Goal: Information Seeking & Learning: Learn about a topic

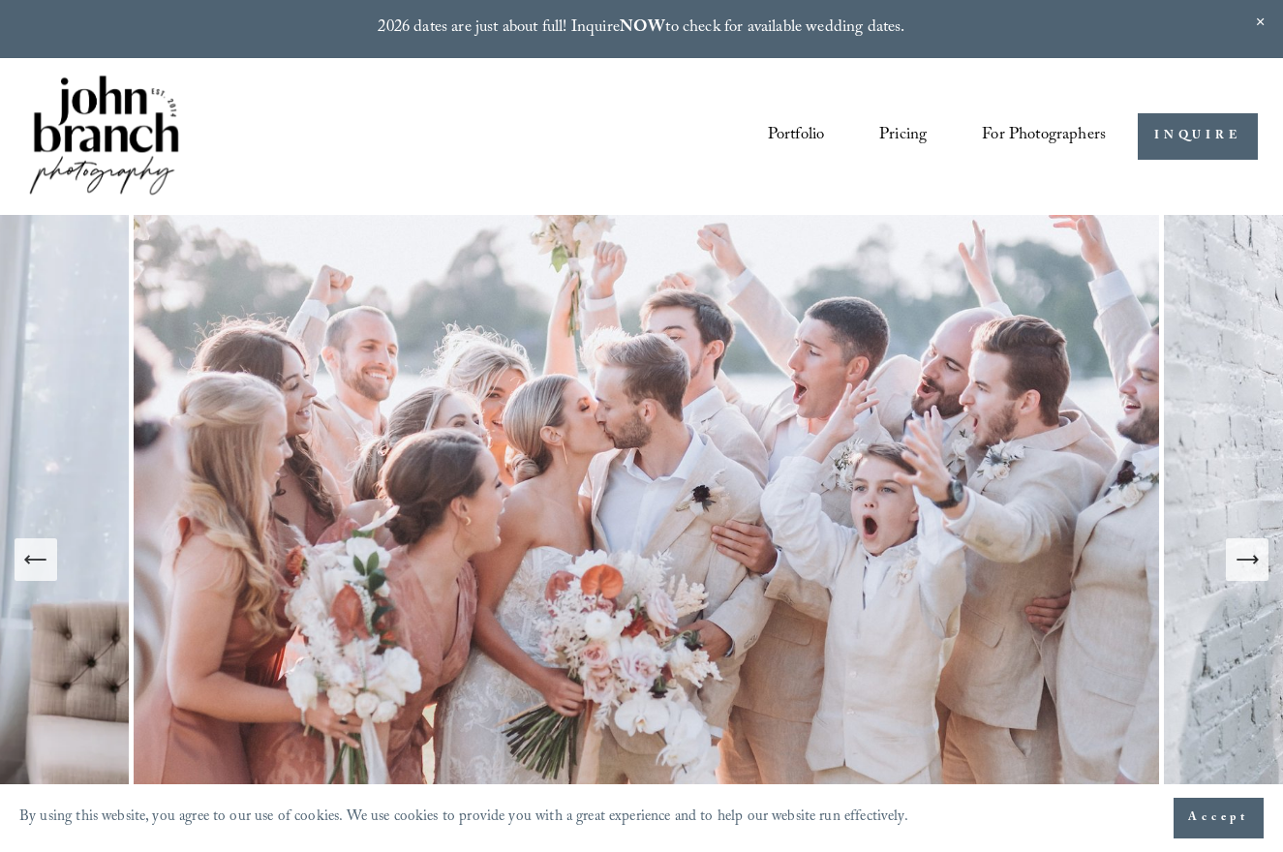
click at [1025, 130] on span "For Photographers" at bounding box center [1044, 136] width 124 height 33
click at [0, 0] on span "Education" at bounding box center [0, 0] width 0 height 0
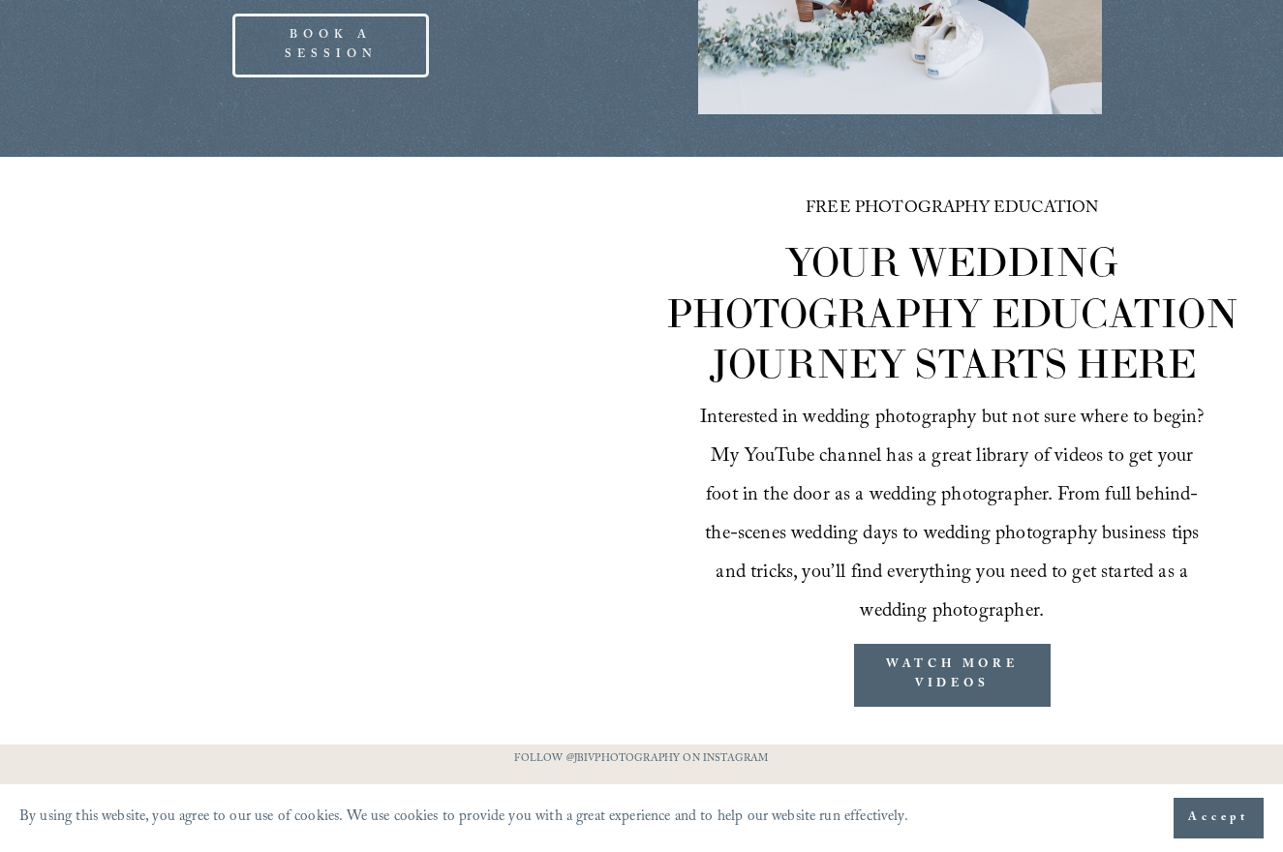
scroll to position [2729, 0]
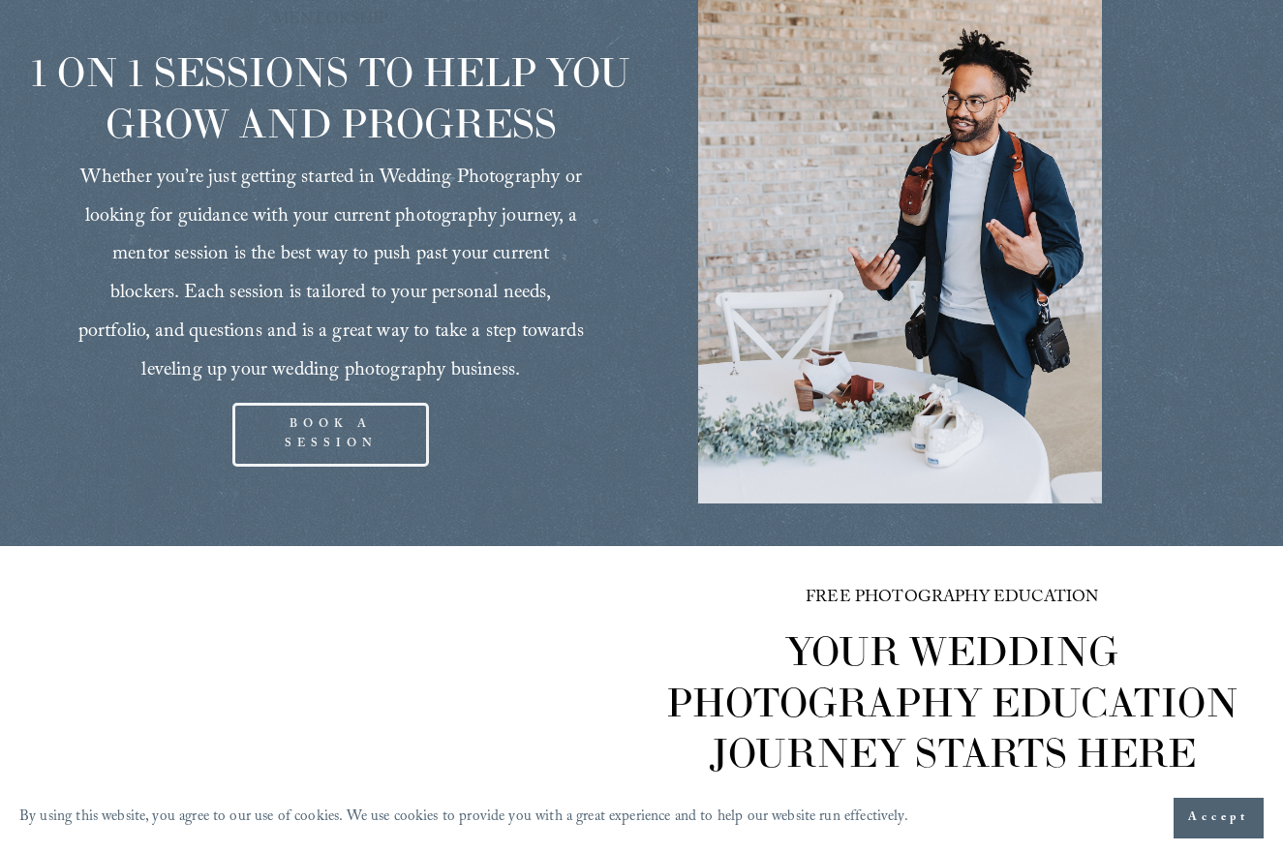
click at [380, 403] on link "BOOK A SESSION" at bounding box center [330, 435] width 197 height 64
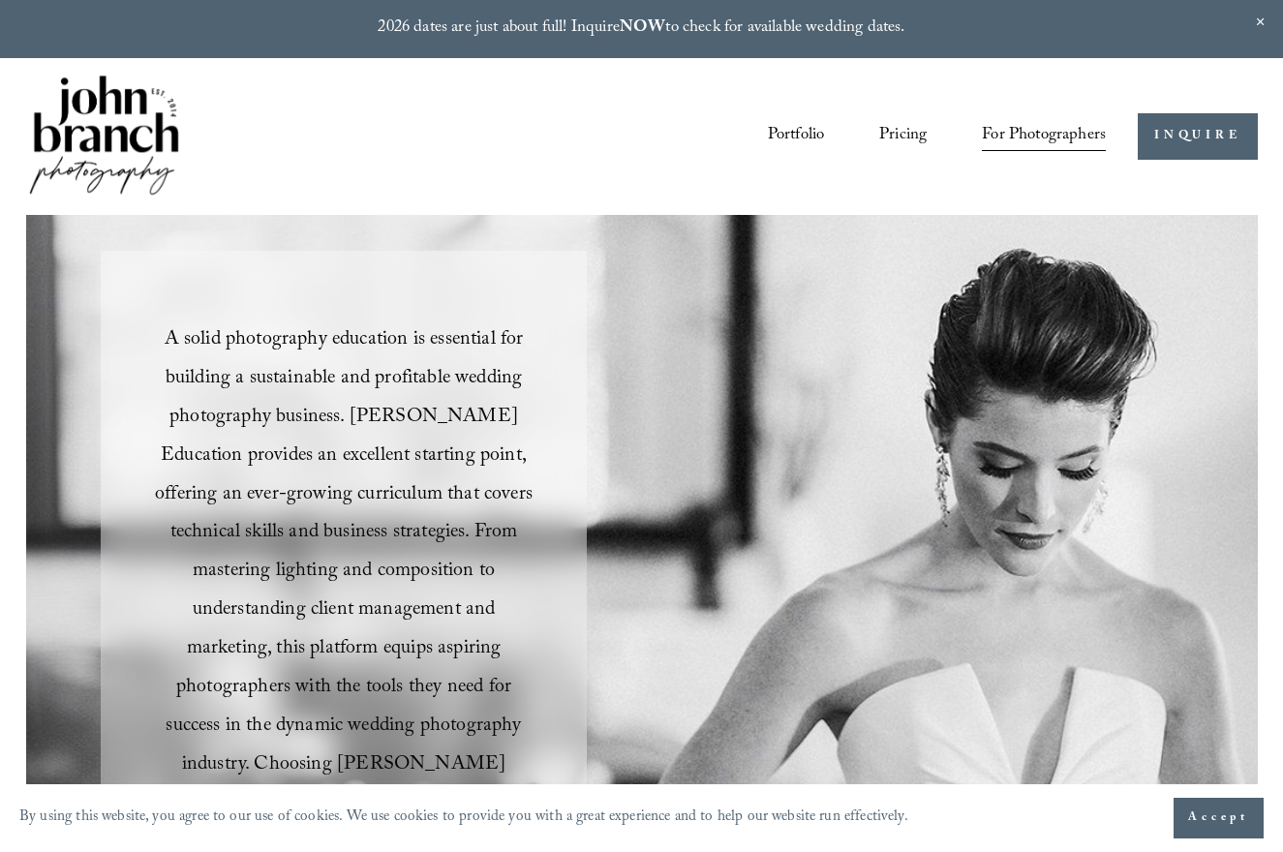
click at [0, 0] on link "Courses" at bounding box center [0, 0] width 0 height 0
click at [0, 0] on link "Blog" at bounding box center [0, 0] width 0 height 0
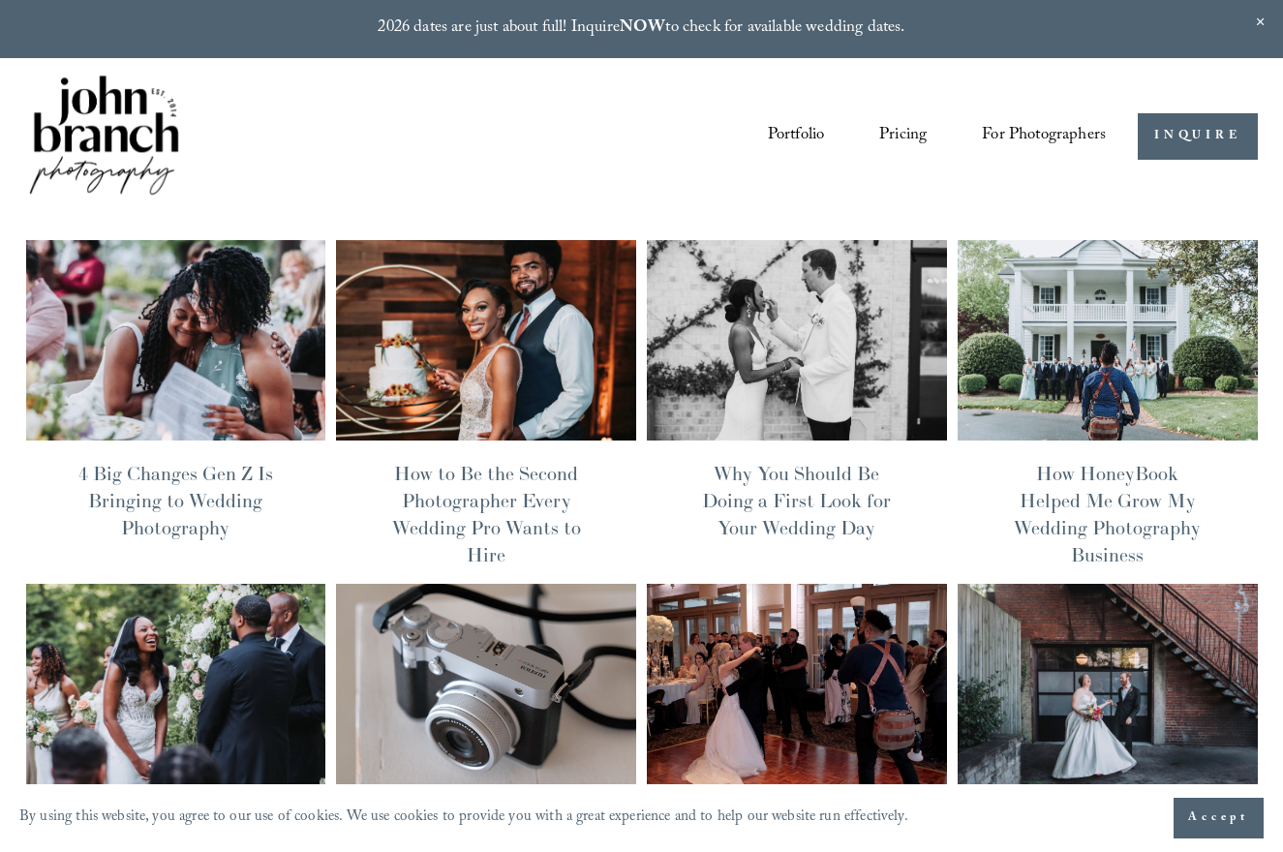
click at [780, 135] on link "Portfolio" at bounding box center [796, 137] width 57 height 36
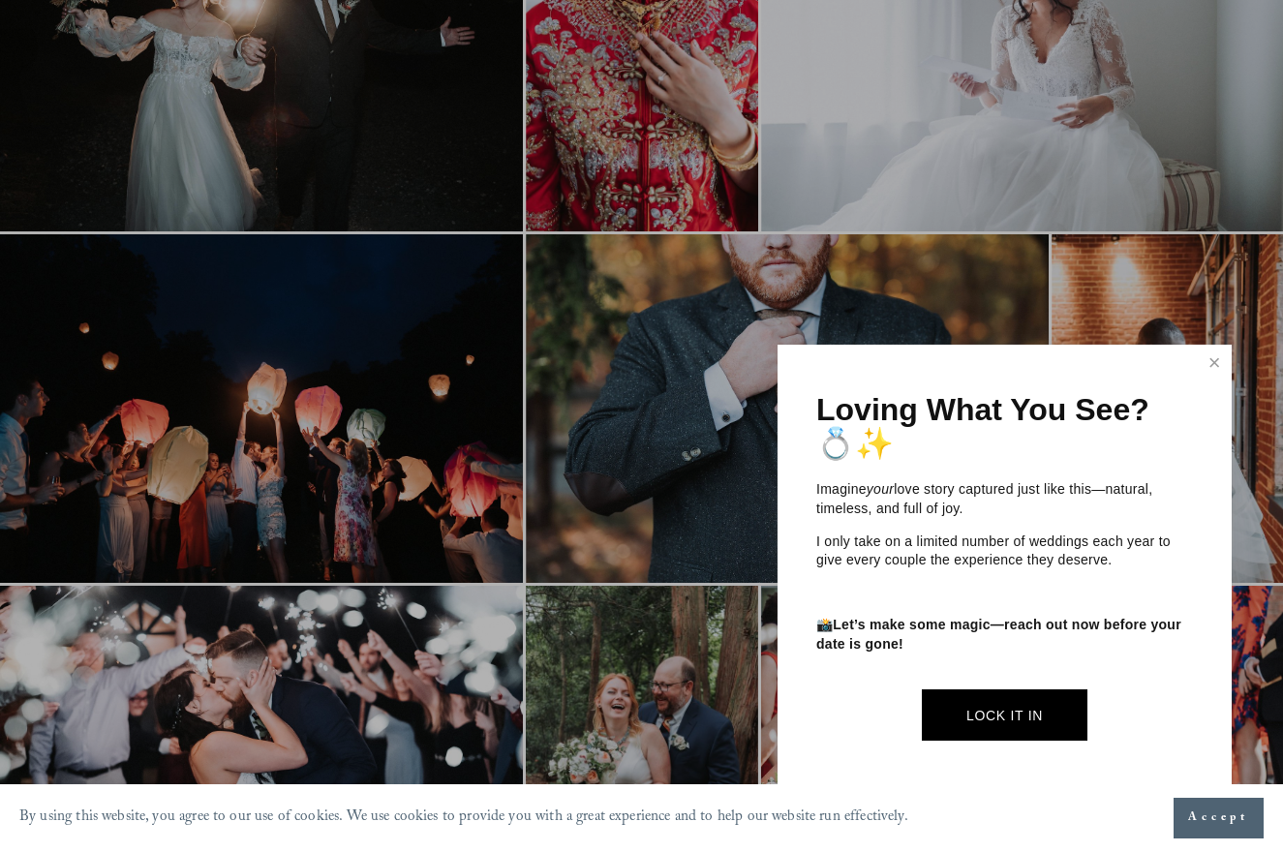
scroll to position [3179, 0]
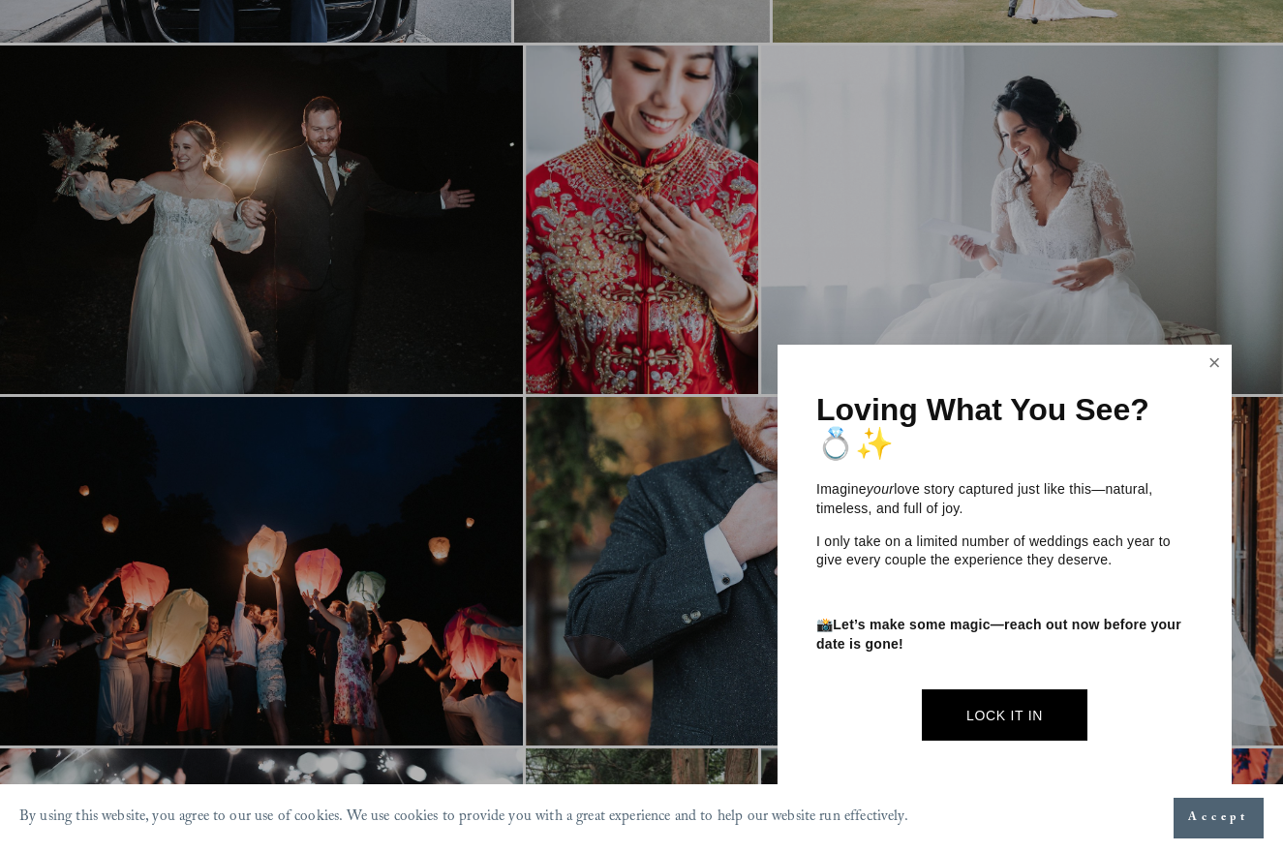
click at [1220, 368] on link "Close" at bounding box center [1213, 363] width 29 height 31
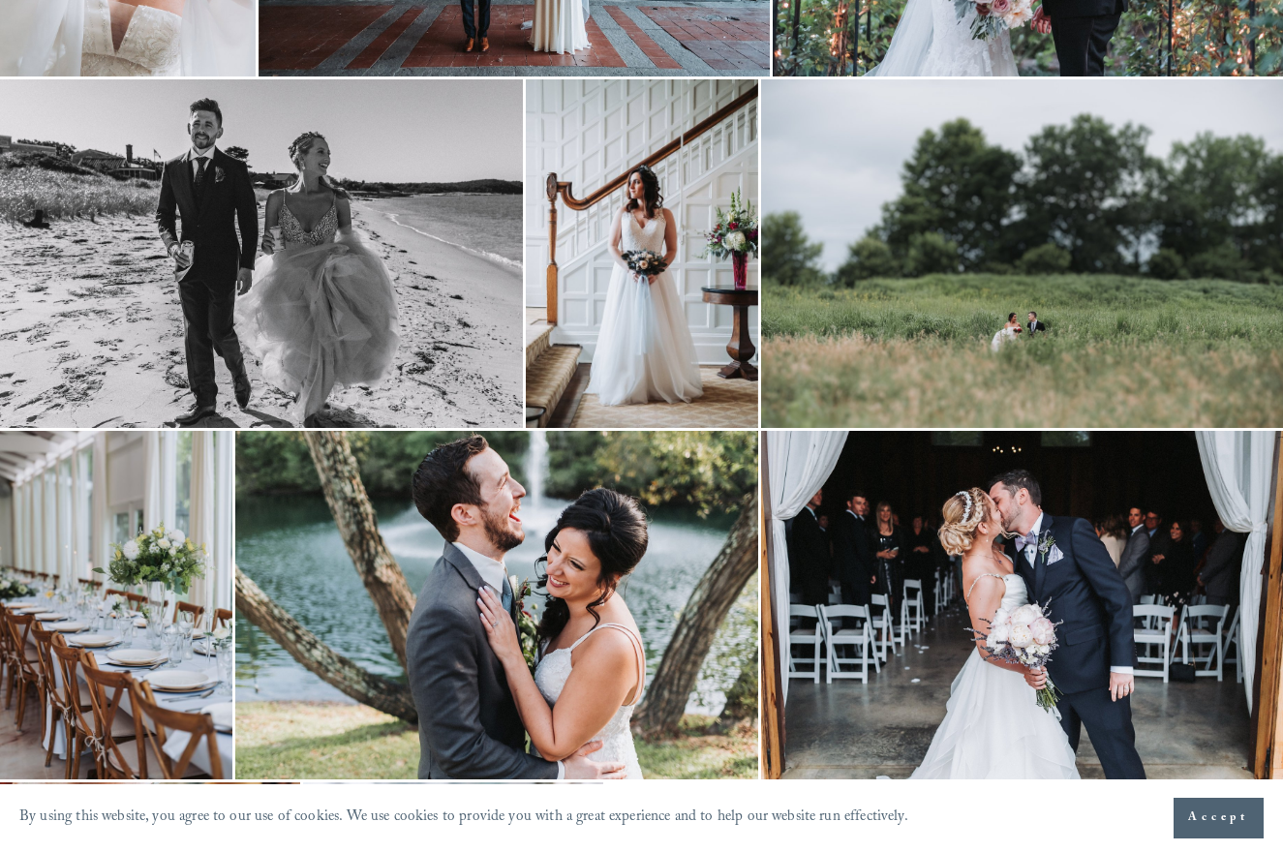
scroll to position [5815, 0]
